Goal: Task Accomplishment & Management: Use online tool/utility

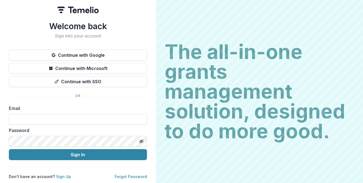
click at [83, 54] on button "Continue with Google" at bounding box center [78, 55] width 138 height 11
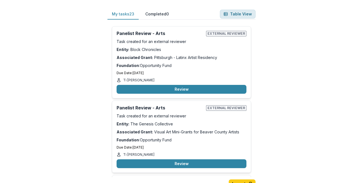
click at [237, 15] on button "Table View" at bounding box center [238, 14] width 36 height 9
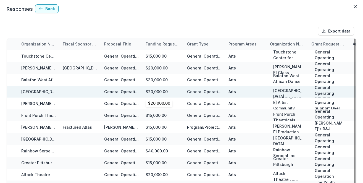
scroll to position [0, 224]
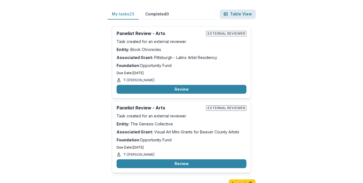
click at [239, 15] on button "Table View" at bounding box center [238, 14] width 36 height 9
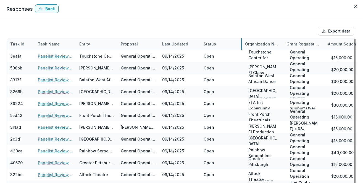
drag, startPoint x: 241, startPoint y: 45, endPoint x: 224, endPoint y: 44, distance: 17.1
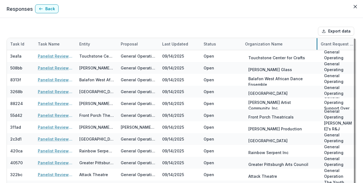
drag, startPoint x: 283, startPoint y: 43, endPoint x: 317, endPoint y: 43, distance: 34.3
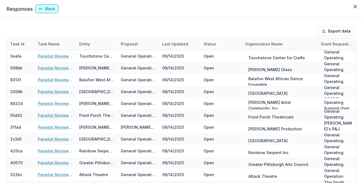
click at [43, 9] on icon "button" at bounding box center [41, 9] width 4 height 4
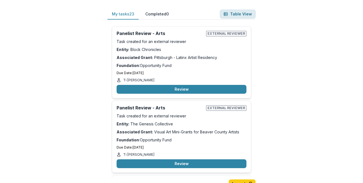
click at [240, 14] on button "Table View" at bounding box center [238, 14] width 36 height 9
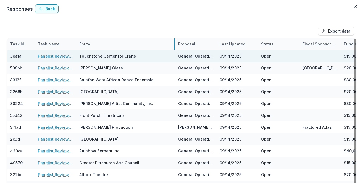
drag, startPoint x: 117, startPoint y: 44, endPoint x: 174, endPoint y: 51, distance: 57.8
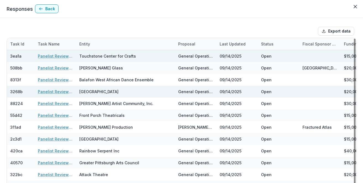
click at [56, 56] on link "Panelist Review - Arts" at bounding box center [55, 56] width 35 height 6
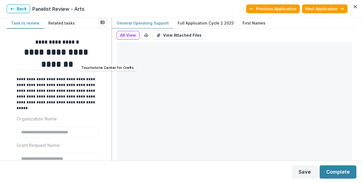
type input "*******"
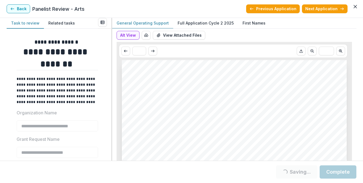
click at [94, 83] on p "**********" at bounding box center [57, 90] width 80 height 29
click at [106, 86] on div "**********" at bounding box center [182, 89] width 350 height 143
click at [130, 36] on button "Alt View" at bounding box center [128, 35] width 23 height 9
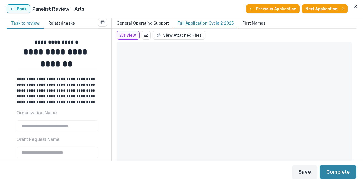
click at [204, 24] on p "Full Application Cycle 2 2025" at bounding box center [206, 23] width 56 height 6
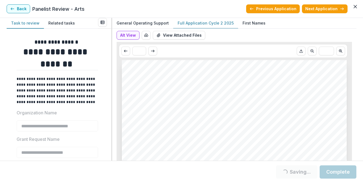
click at [213, 23] on p "Full Application Cycle 2 2025" at bounding box center [206, 23] width 56 height 6
click at [130, 35] on button "Alt View" at bounding box center [128, 35] width 23 height 9
